Goal: Information Seeking & Learning: Learn about a topic

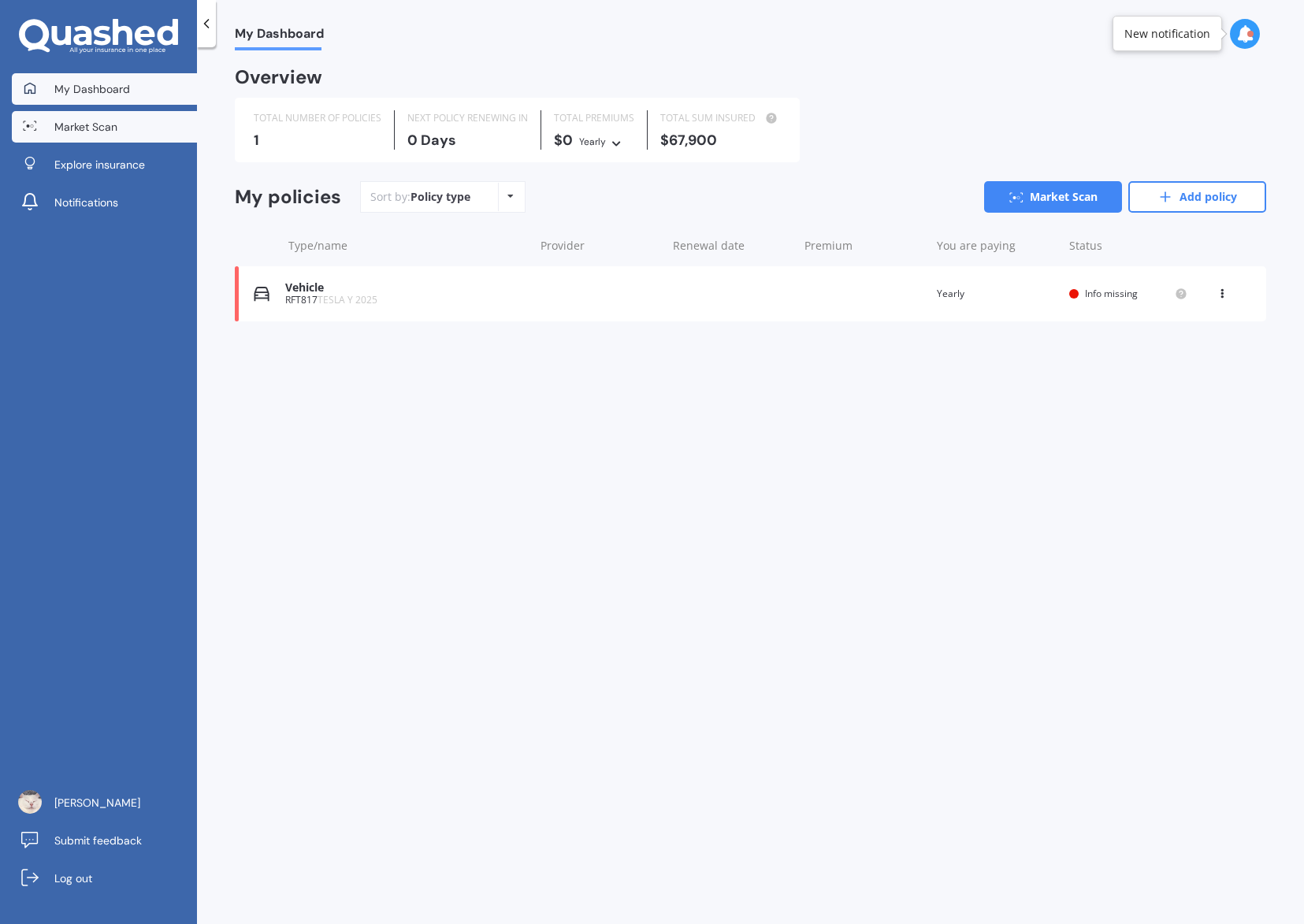
click at [118, 122] on link "Market Scan" at bounding box center [104, 127] width 185 height 32
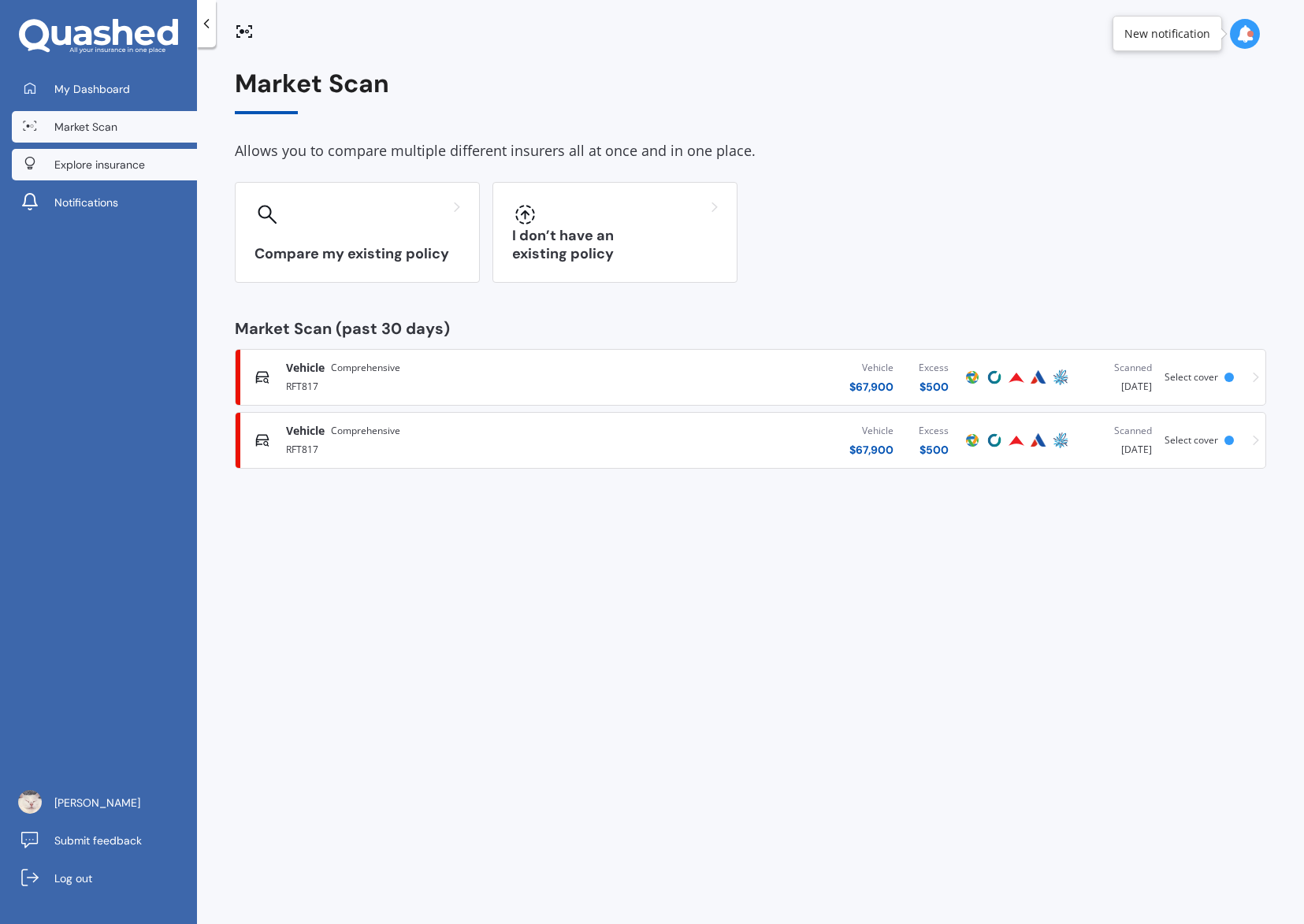
click at [96, 164] on span "Explore insurance" at bounding box center [100, 164] width 91 height 16
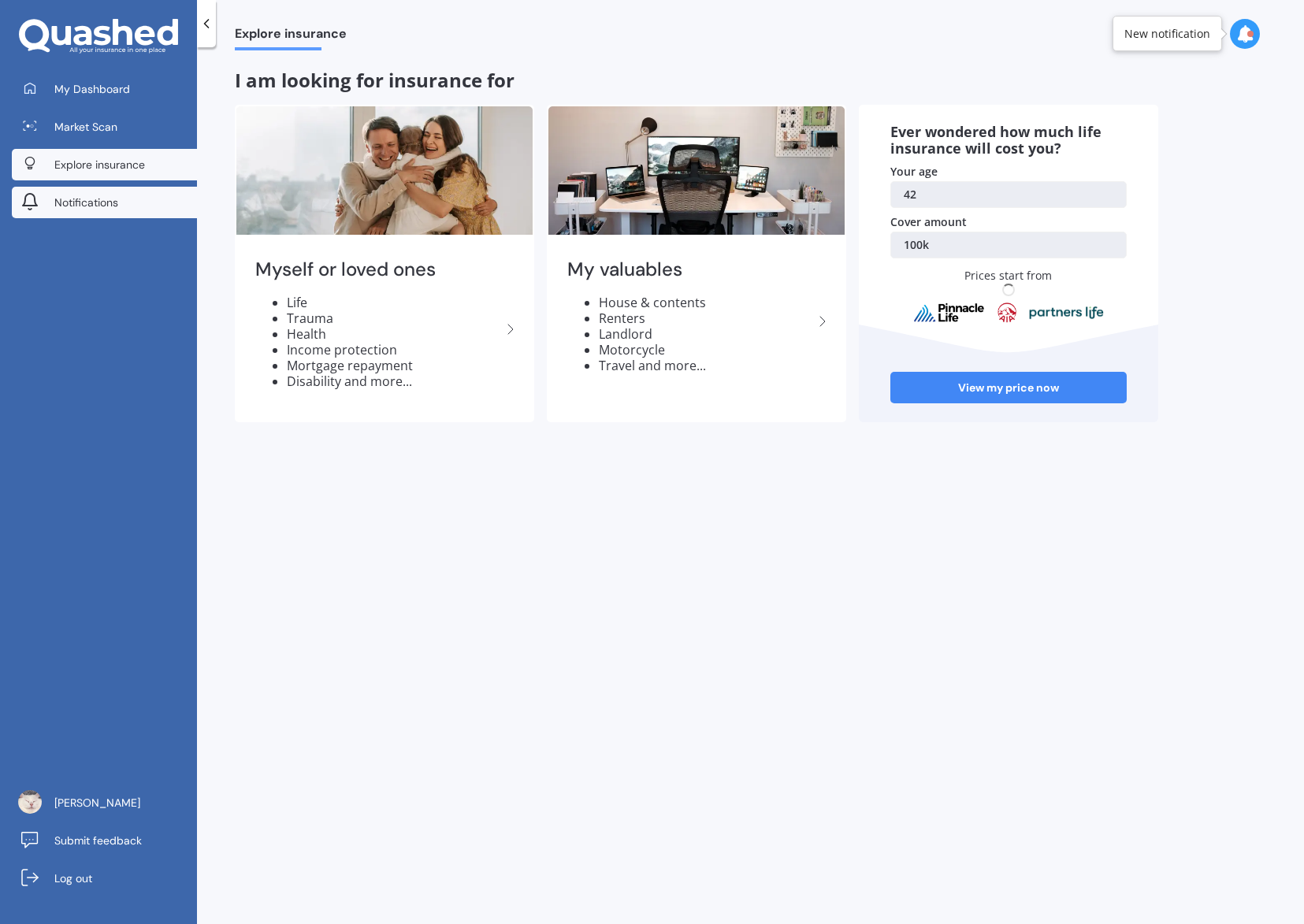
click at [92, 195] on span "Notifications" at bounding box center [87, 202] width 64 height 16
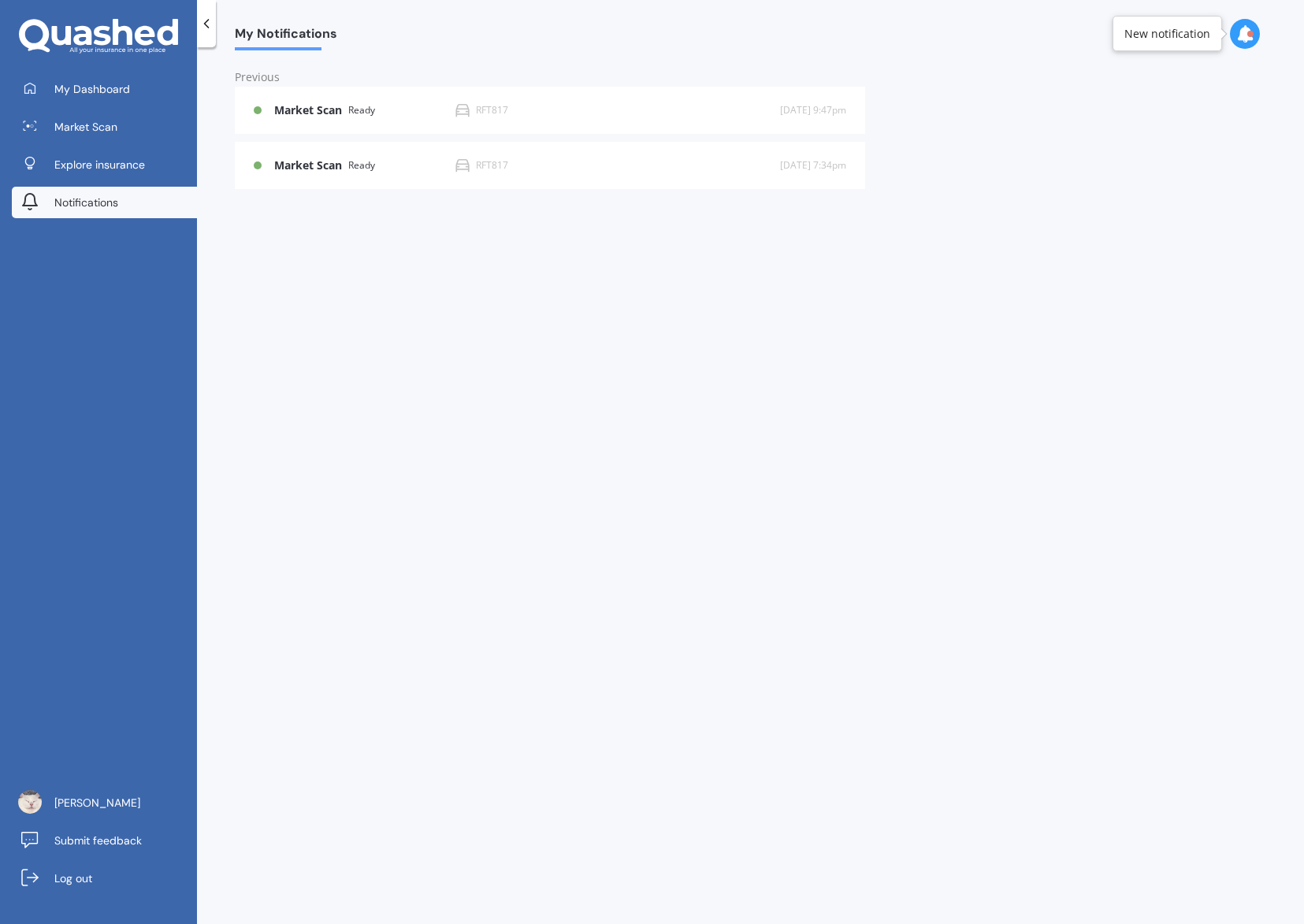
click at [74, 33] on icon at bounding box center [98, 36] width 159 height 35
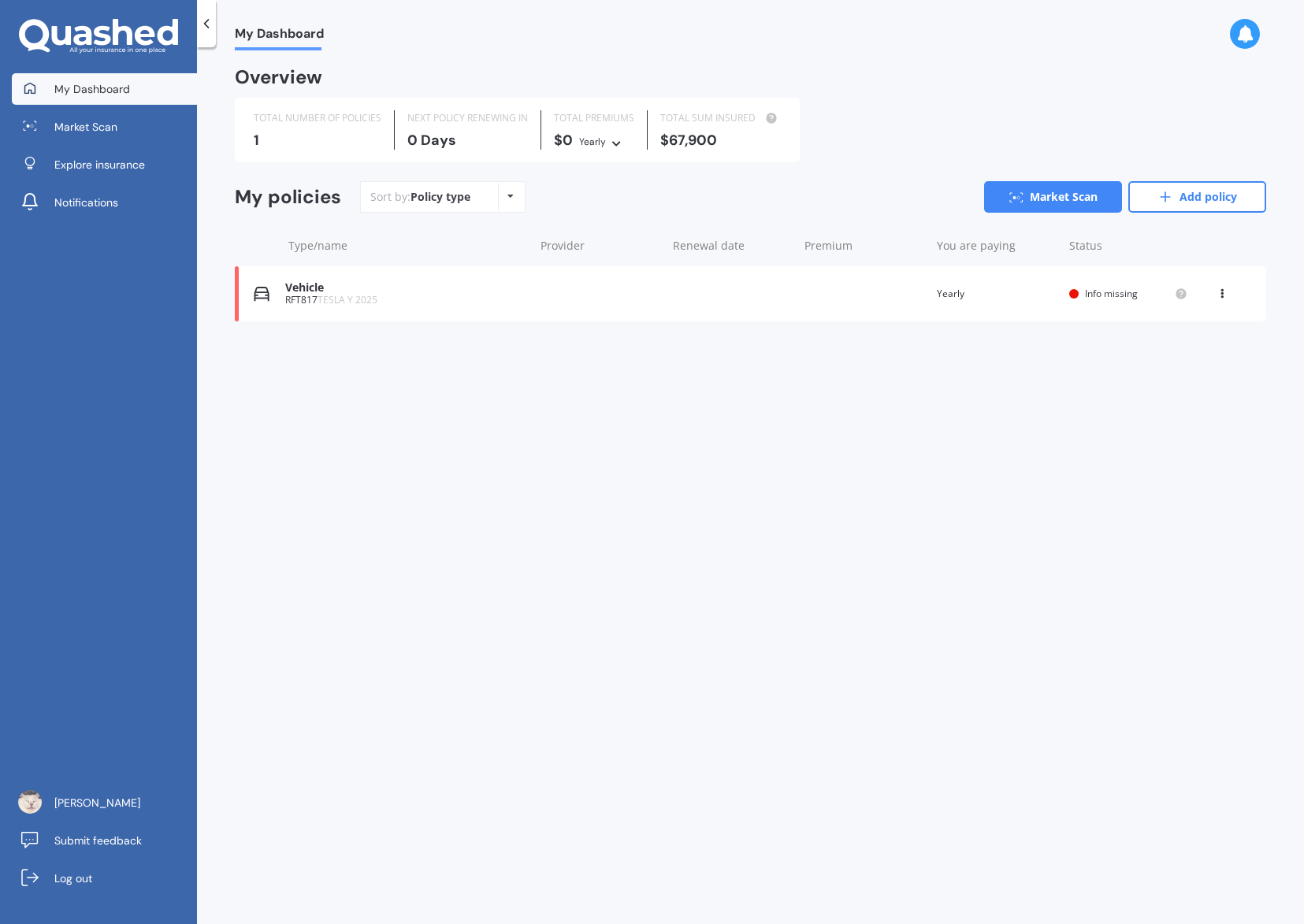
click at [74, 33] on icon at bounding box center [98, 36] width 159 height 35
click at [212, 29] on icon at bounding box center [206, 23] width 16 height 16
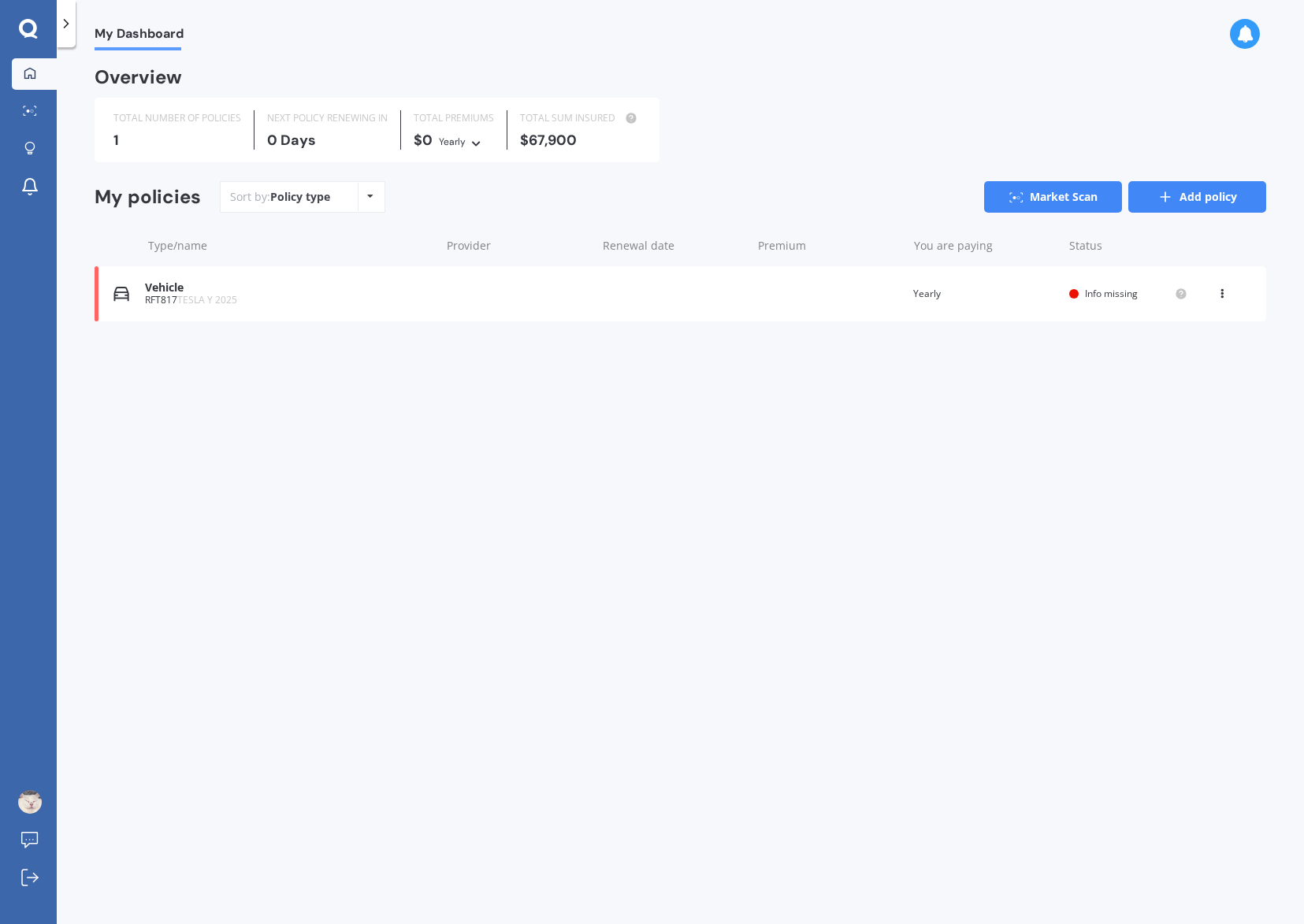
click at [1221, 197] on link "Add policy" at bounding box center [1197, 197] width 138 height 32
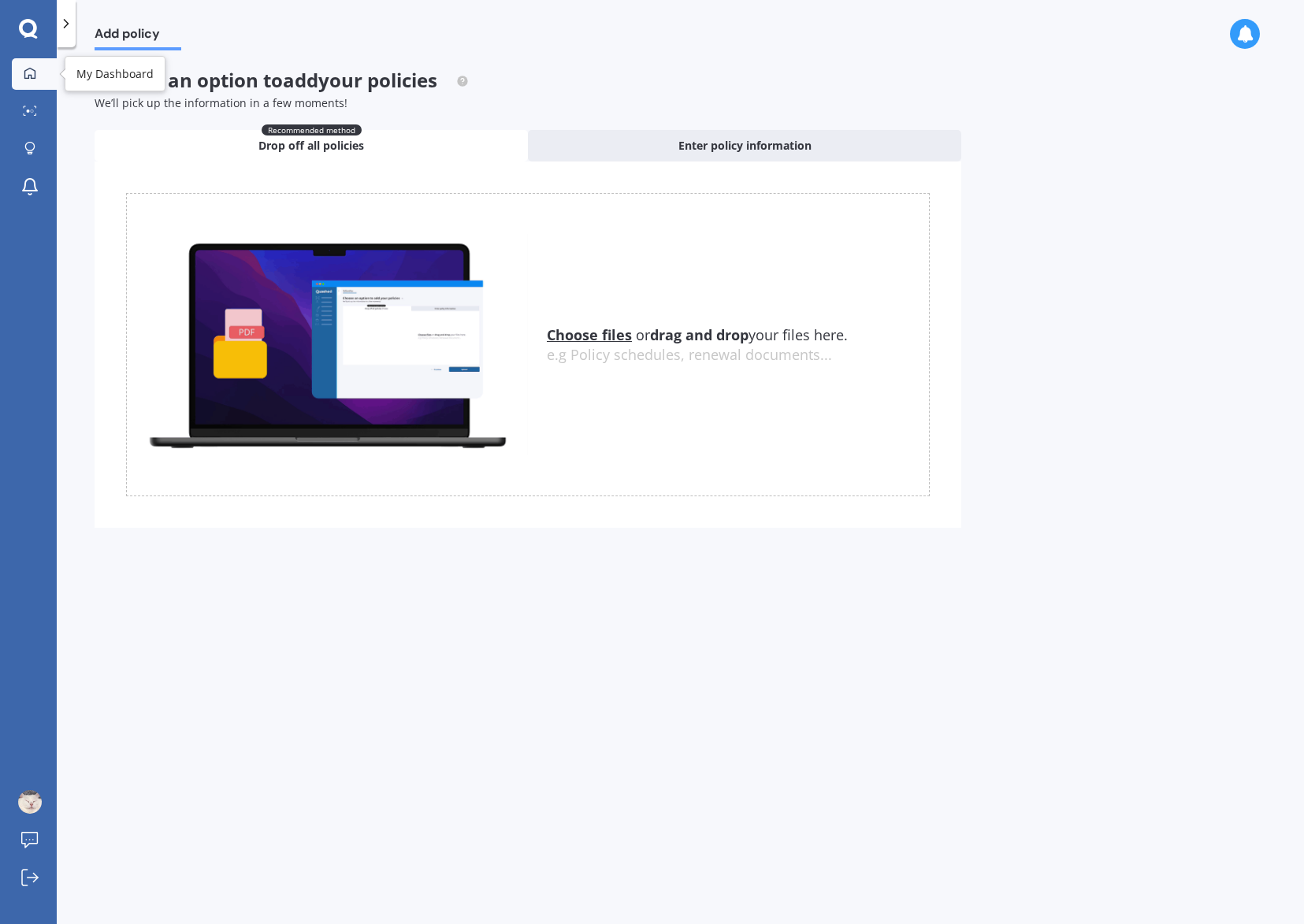
click at [33, 65] on link "My Dashboard" at bounding box center [33, 74] width 45 height 32
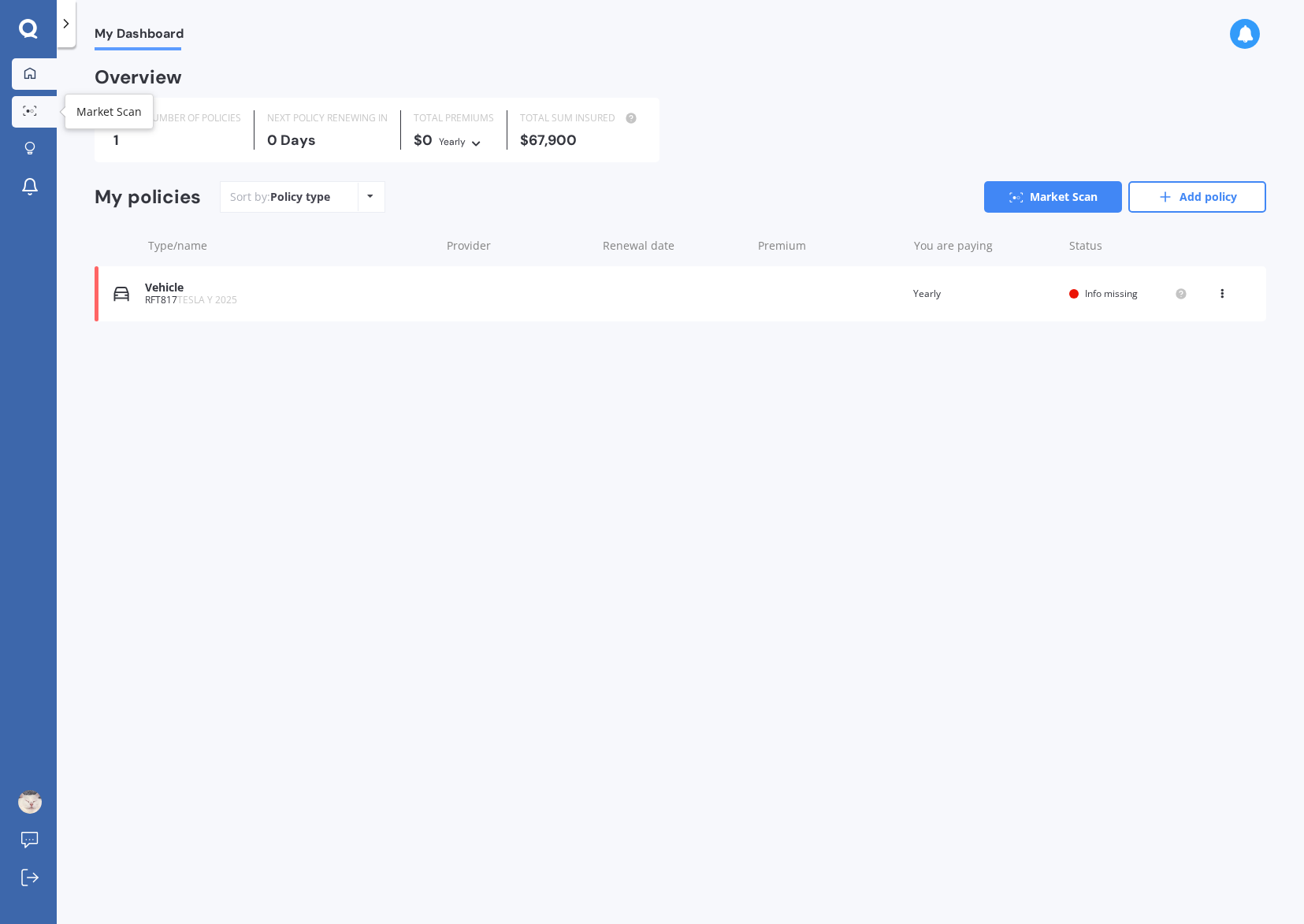
click at [23, 100] on link "Market Scan" at bounding box center [33, 112] width 45 height 32
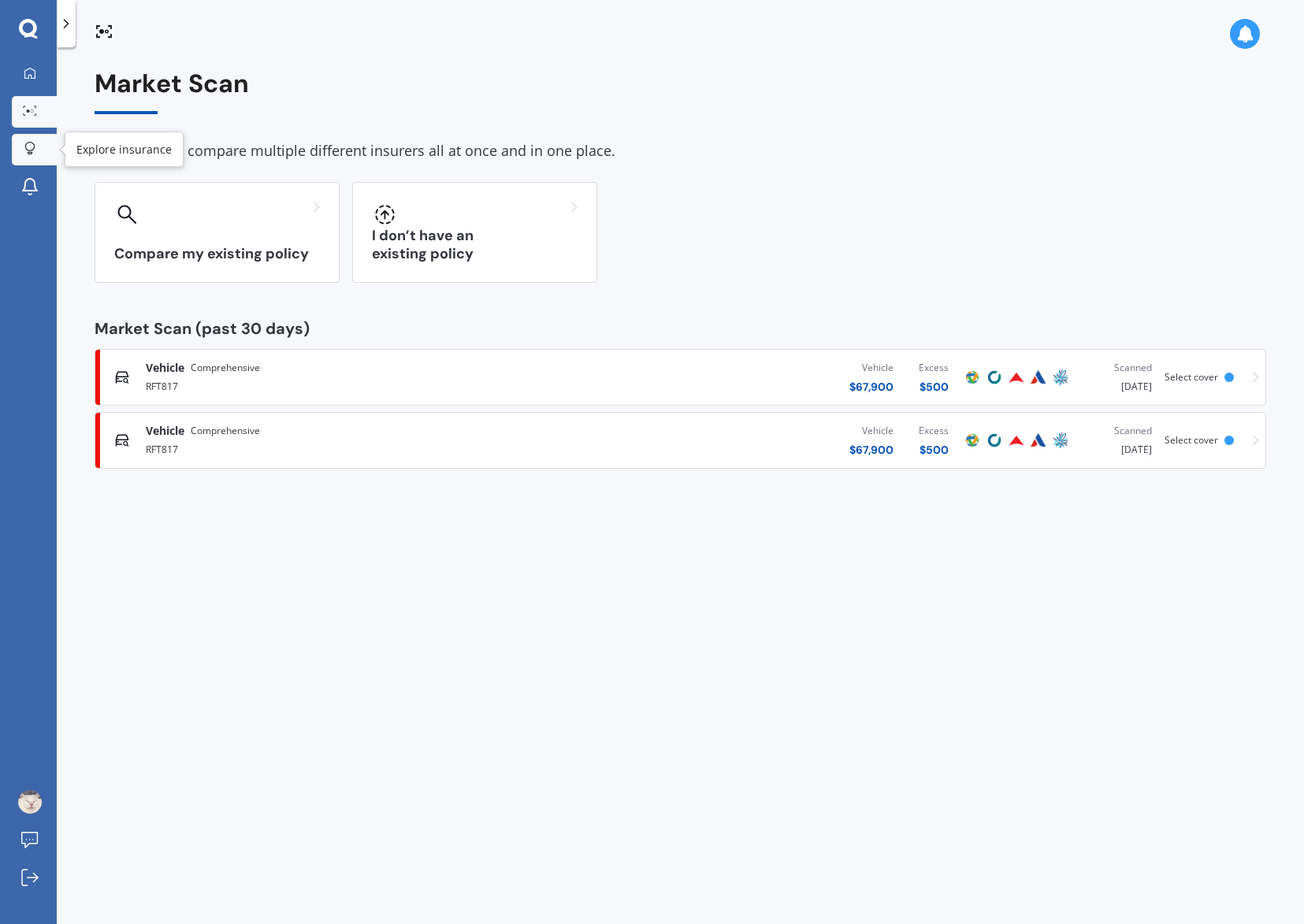
click at [29, 145] on icon at bounding box center [30, 149] width 11 height 13
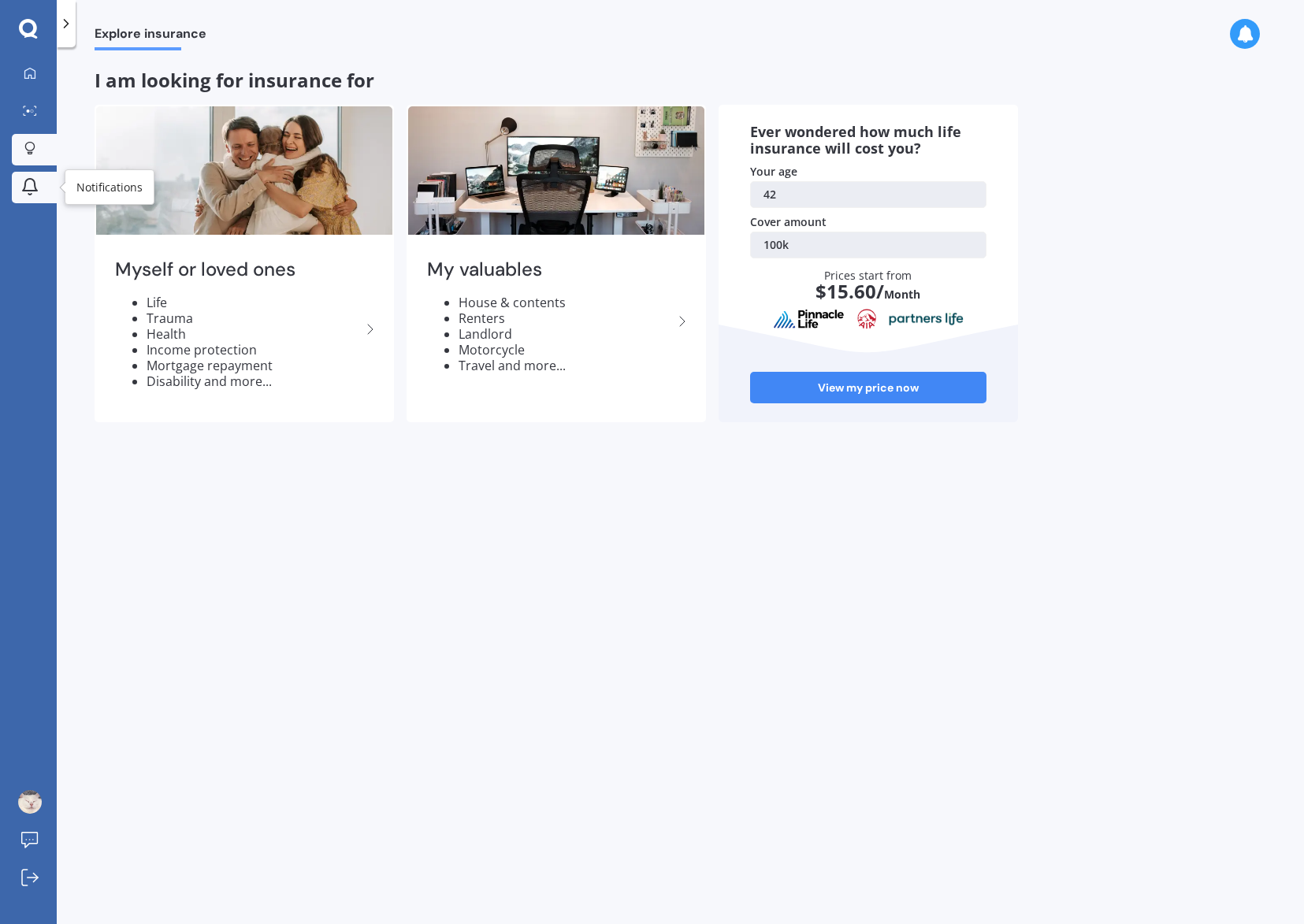
click at [23, 190] on icon at bounding box center [29, 185] width 14 height 11
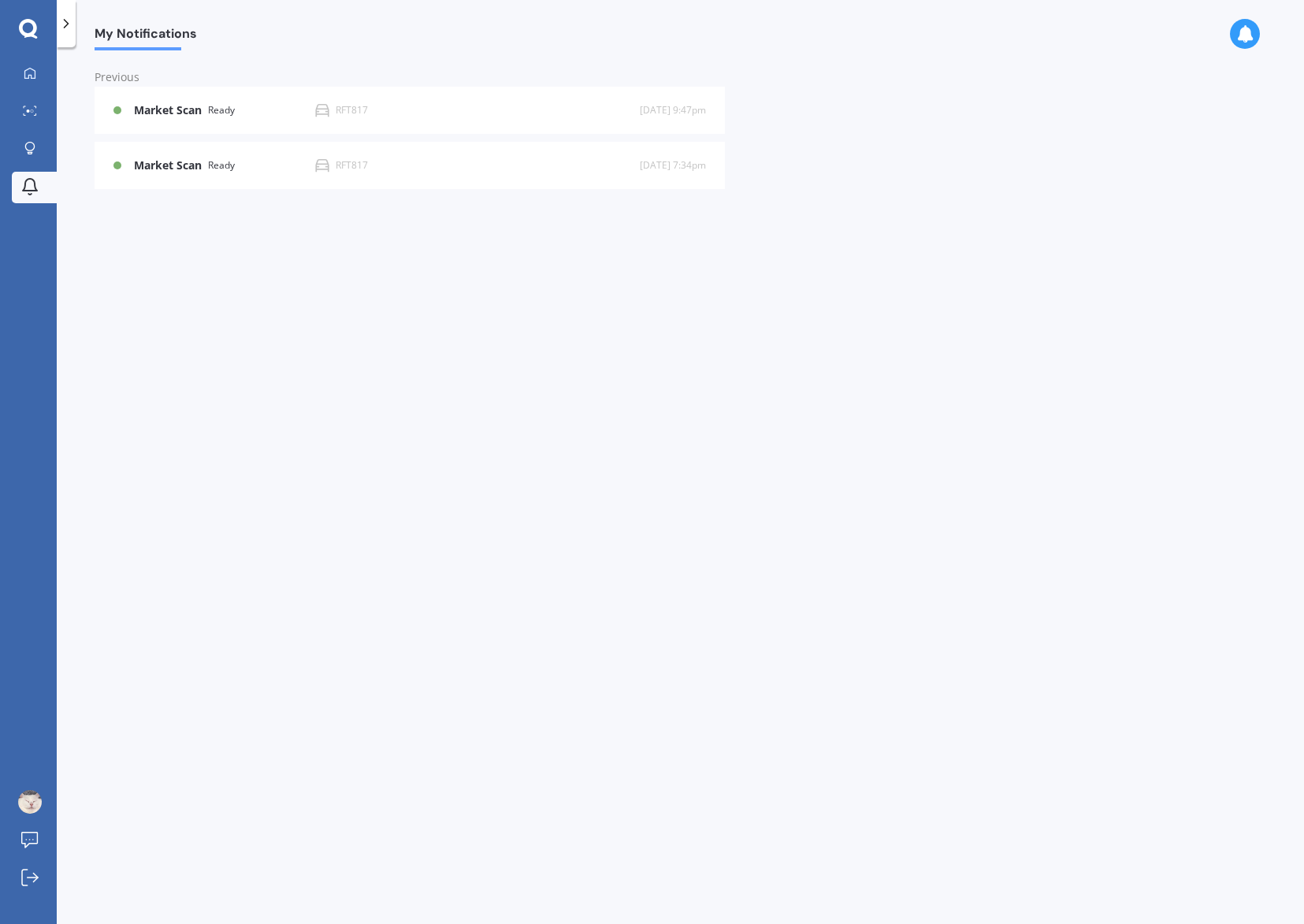
click at [20, 167] on div "My Dashboard Market Scan Explore insurance Notifications" at bounding box center [28, 133] width 56 height 151
click at [25, 145] on icon at bounding box center [30, 147] width 10 height 10
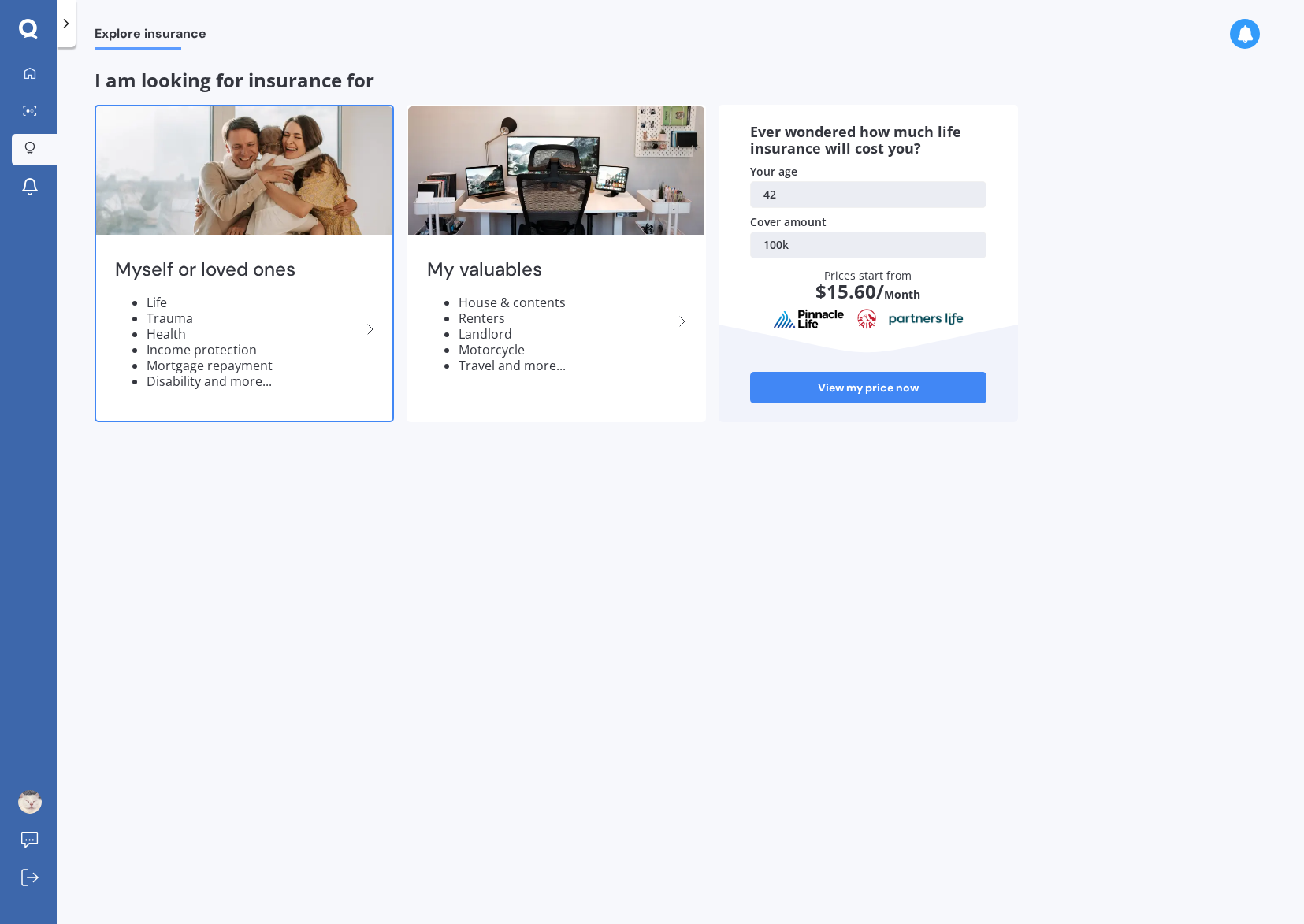
click at [166, 332] on li "Health" at bounding box center [253, 333] width 214 height 16
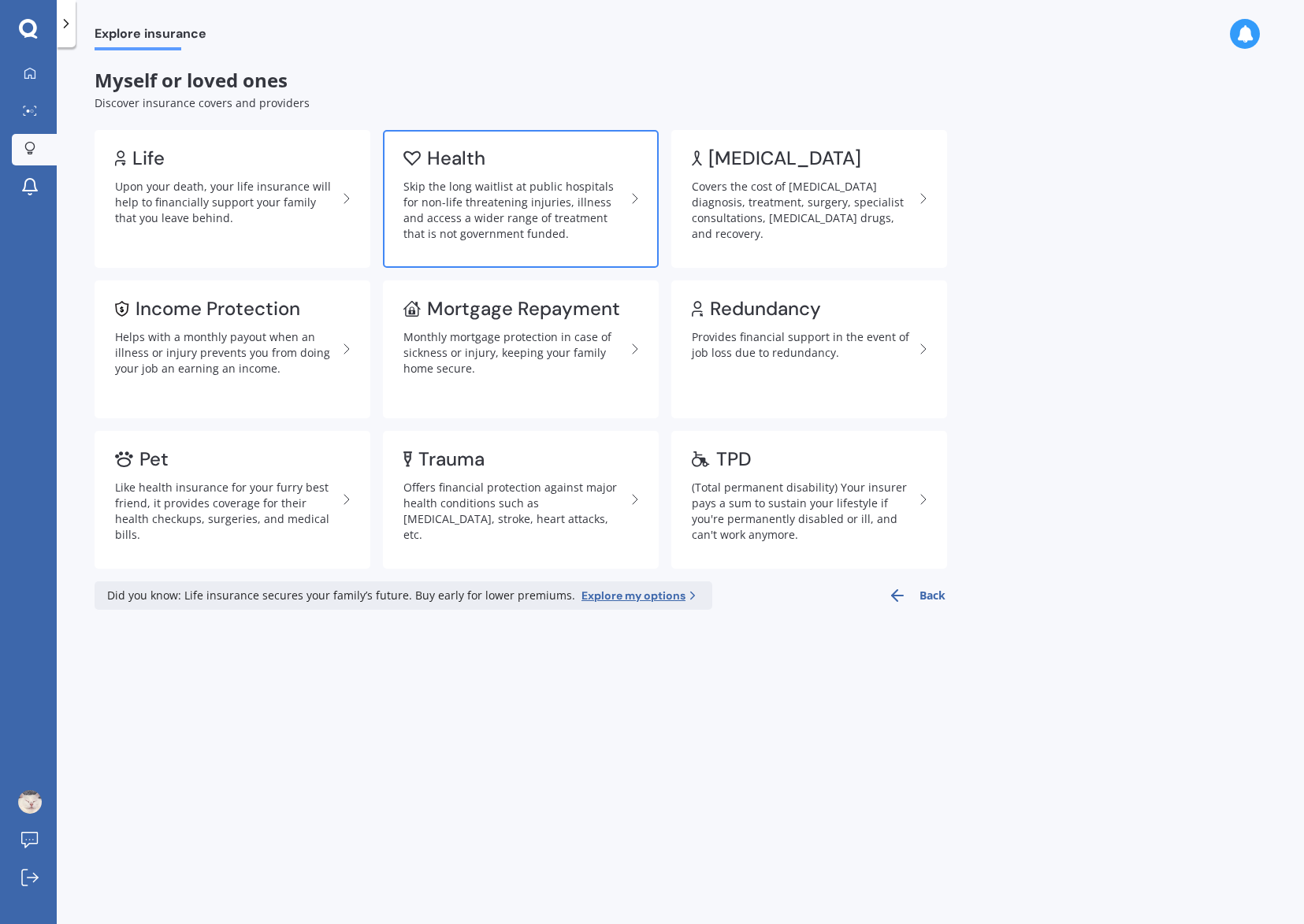
click at [548, 202] on div "Skip the long waitlist at public hospitals for non-life threatening injuries, i…" at bounding box center [515, 210] width 222 height 63
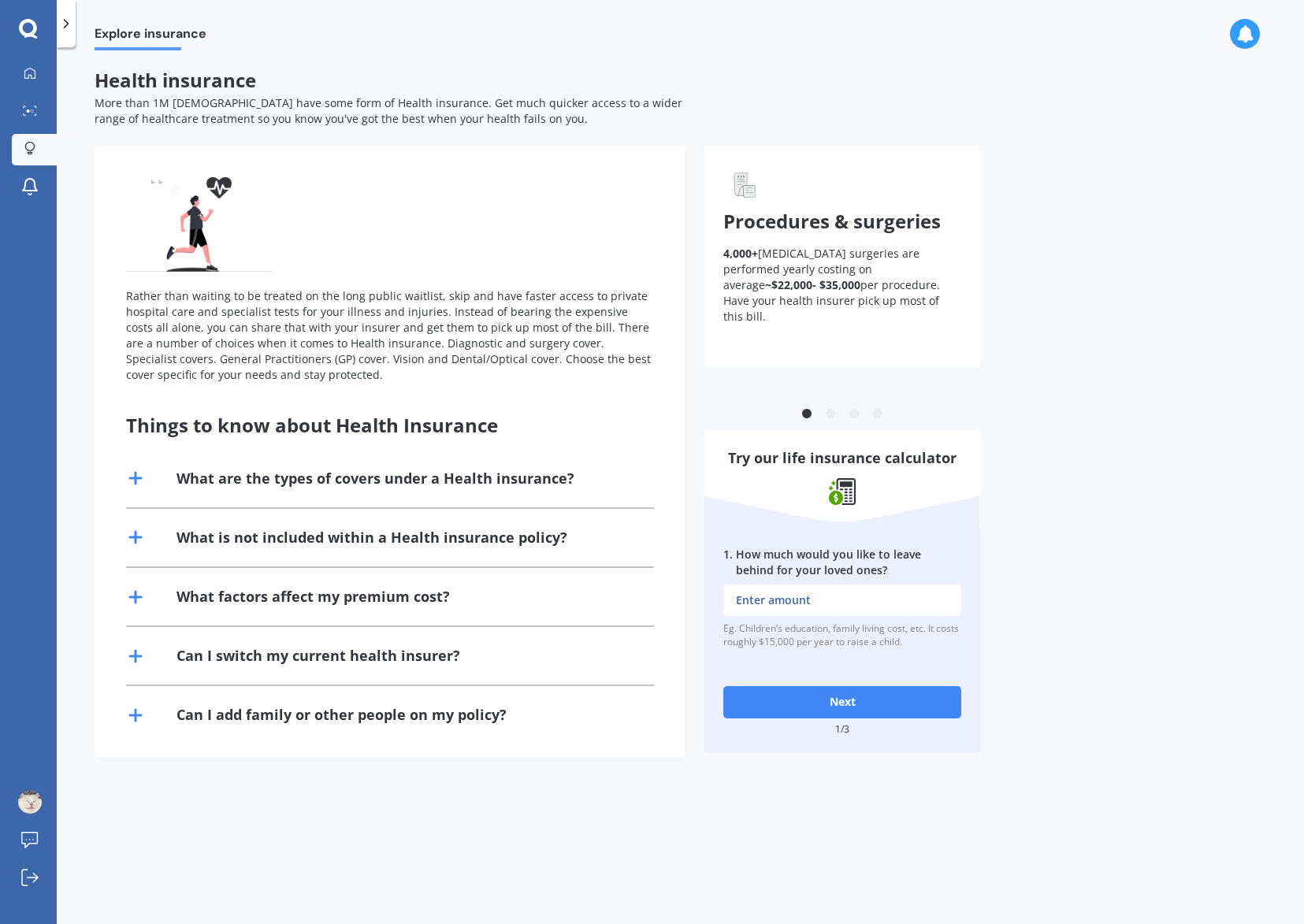
click at [860, 700] on button "Next" at bounding box center [842, 702] width 238 height 32
click at [760, 773] on div "Explore insurance Health insurance More than 1M [DEMOGRAPHIC_DATA] have some fo…" at bounding box center [680, 489] width 1248 height 877
click at [487, 485] on div "What are the types of covers under a Health insurance?" at bounding box center [375, 479] width 398 height 20
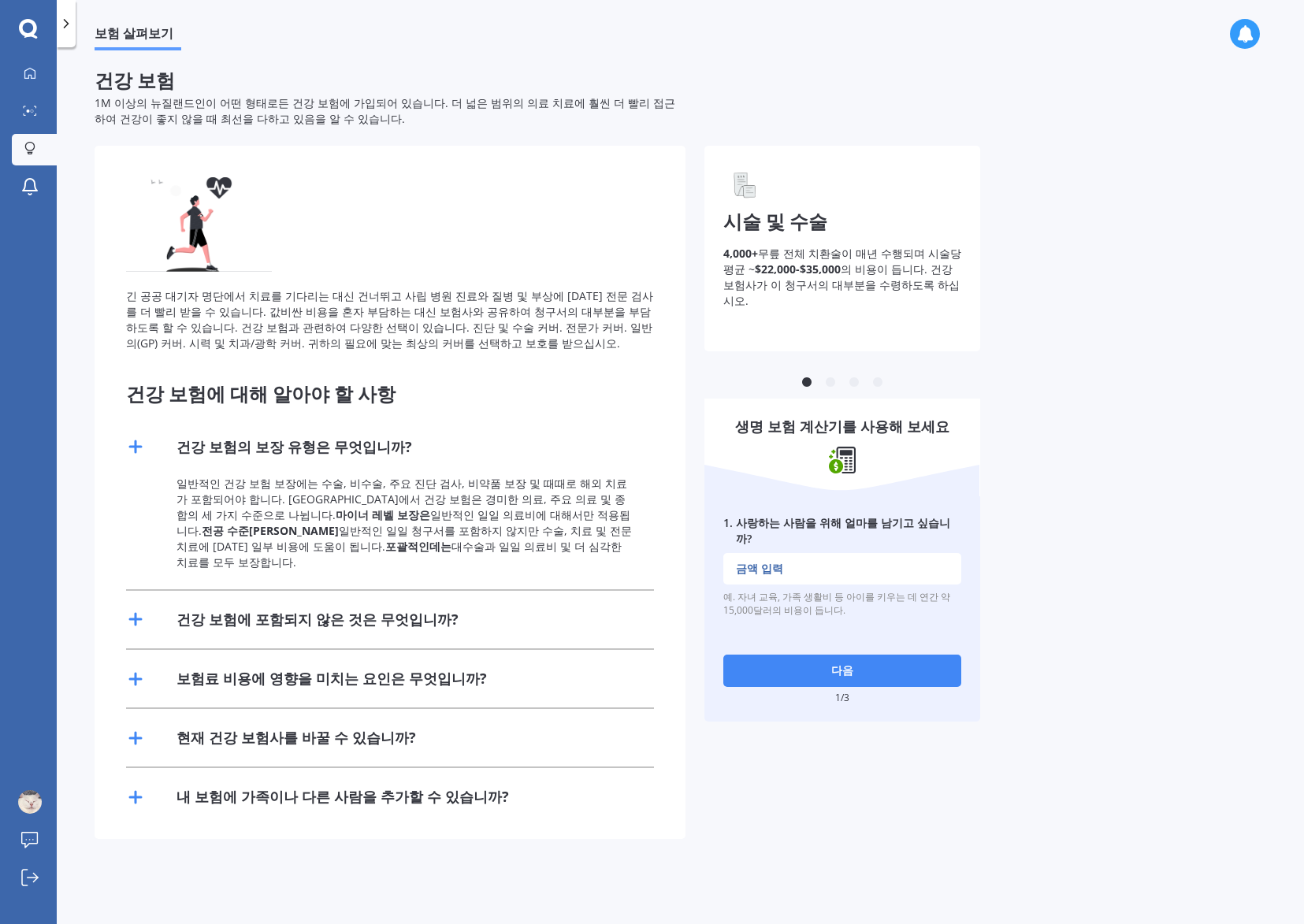
click at [436, 609] on div "건강 보험에 포함되지 않은 것은 무엇입니까?" at bounding box center [317, 619] width 282 height 20
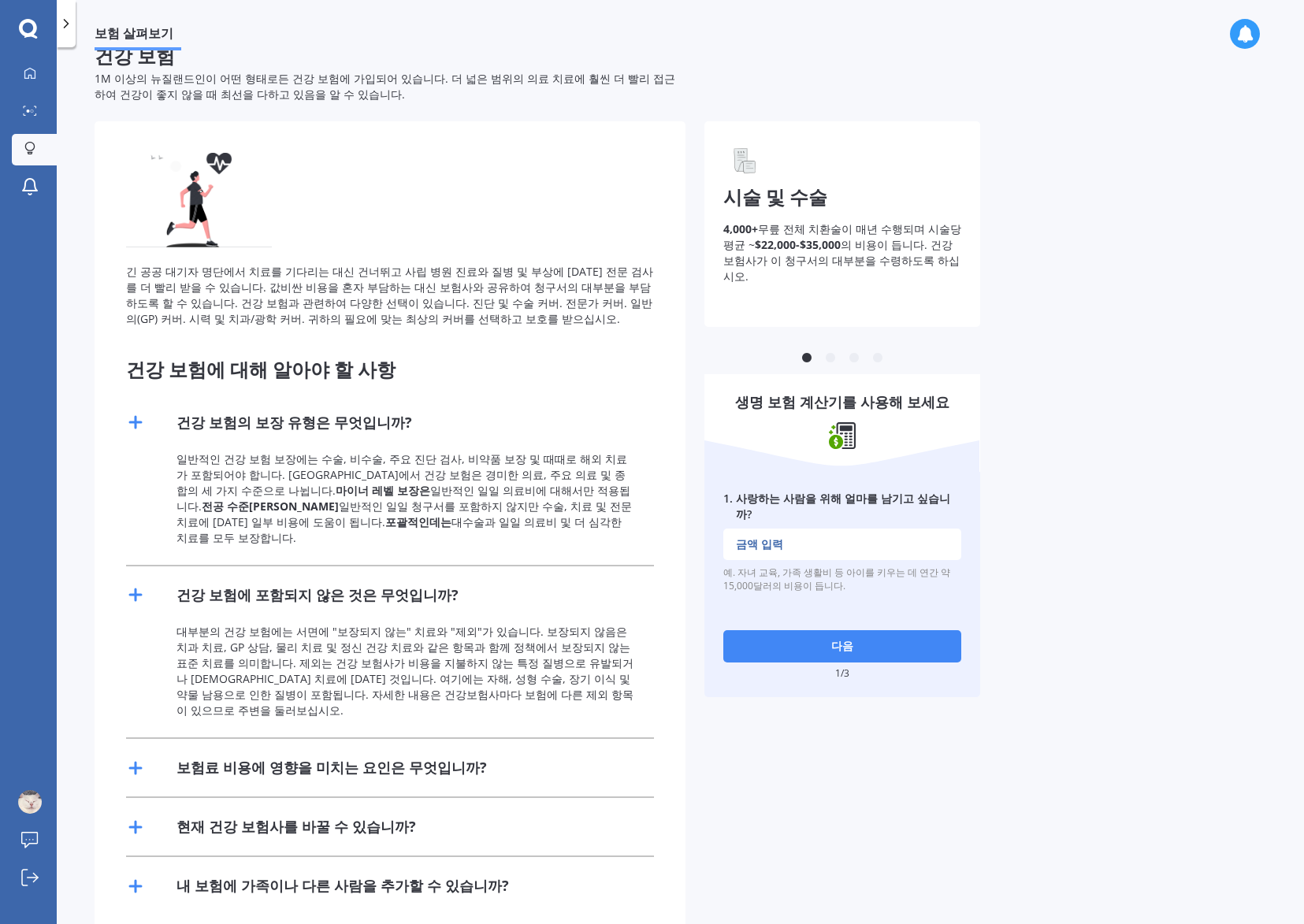
scroll to position [25, 0]
click at [366, 816] on div "현재 건강 보험사를 바꿀 수 있습니까?" at bounding box center [296, 826] width 239 height 20
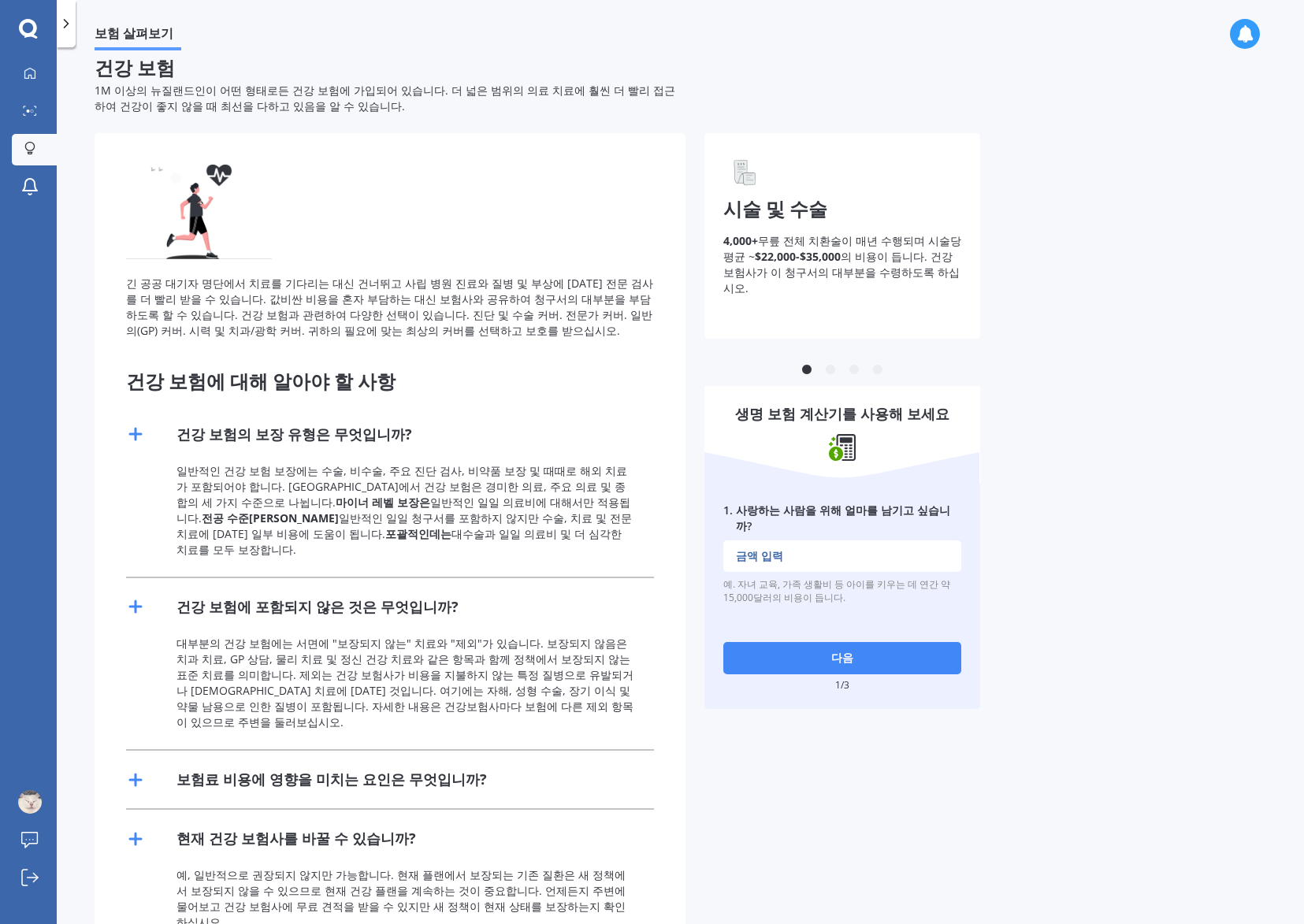
scroll to position [0, 0]
